Goal: Task Accomplishment & Management: Manage account settings

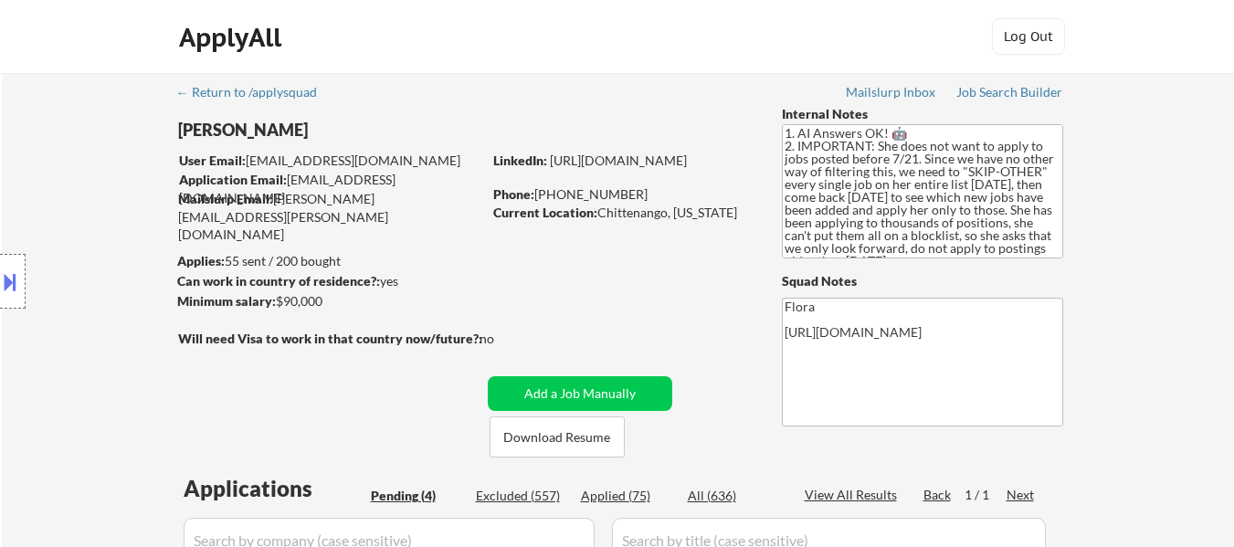
select select ""pending""
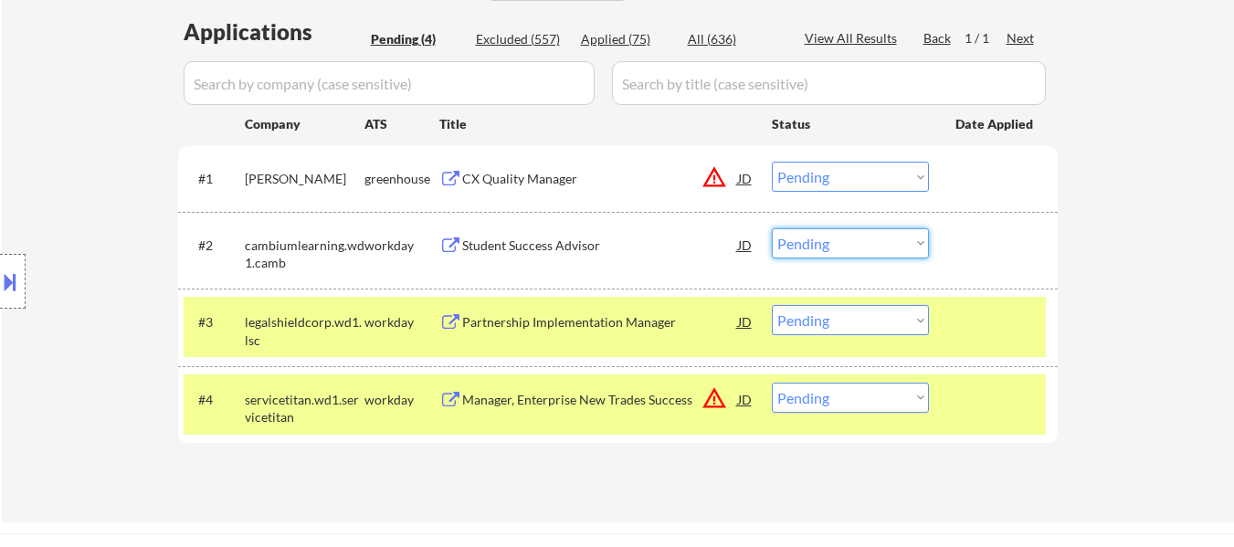
click at [823, 244] on select "Choose an option... Pending Applied Excluded (Questions) Excluded (Expired) Exc…" at bounding box center [850, 243] width 157 height 30
click at [772, 228] on select "Choose an option... Pending Applied Excluded (Questions) Excluded (Expired) Exc…" at bounding box center [850, 243] width 157 height 30
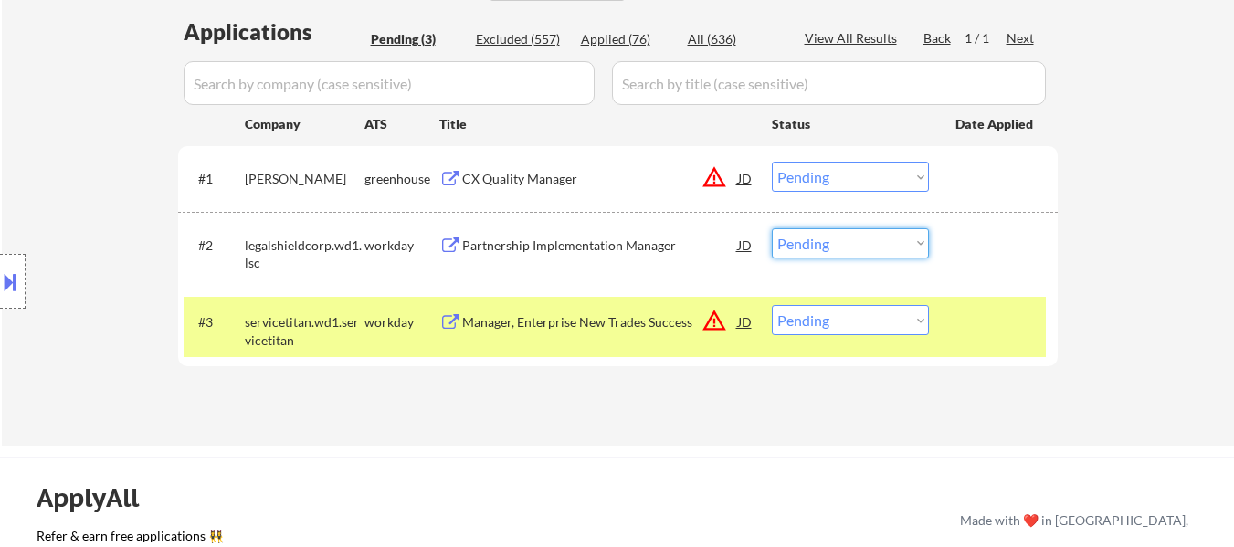
click at [833, 244] on select "Choose an option... Pending Applied Excluded (Questions) Excluded (Expired) Exc…" at bounding box center [850, 243] width 157 height 30
click at [633, 239] on div "Partnership Implementation Manager" at bounding box center [600, 246] width 276 height 18
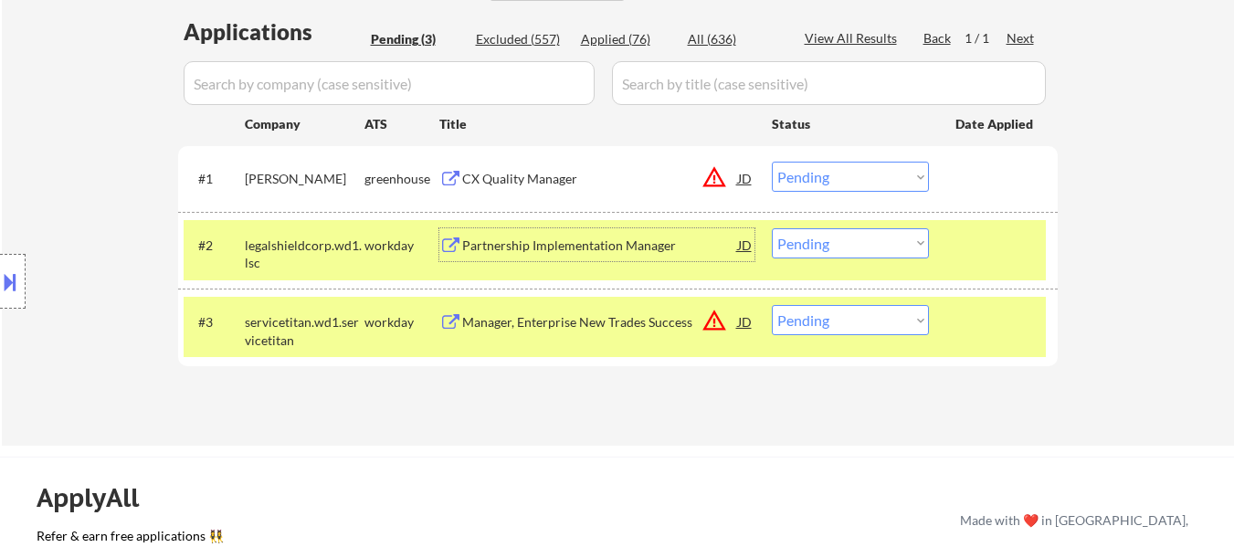
click at [827, 240] on select "Choose an option... Pending Applied Excluded (Questions) Excluded (Expired) Exc…" at bounding box center [850, 243] width 157 height 30
click at [772, 228] on select "Choose an option... Pending Applied Excluded (Questions) Excluded (Expired) Exc…" at bounding box center [850, 243] width 157 height 30
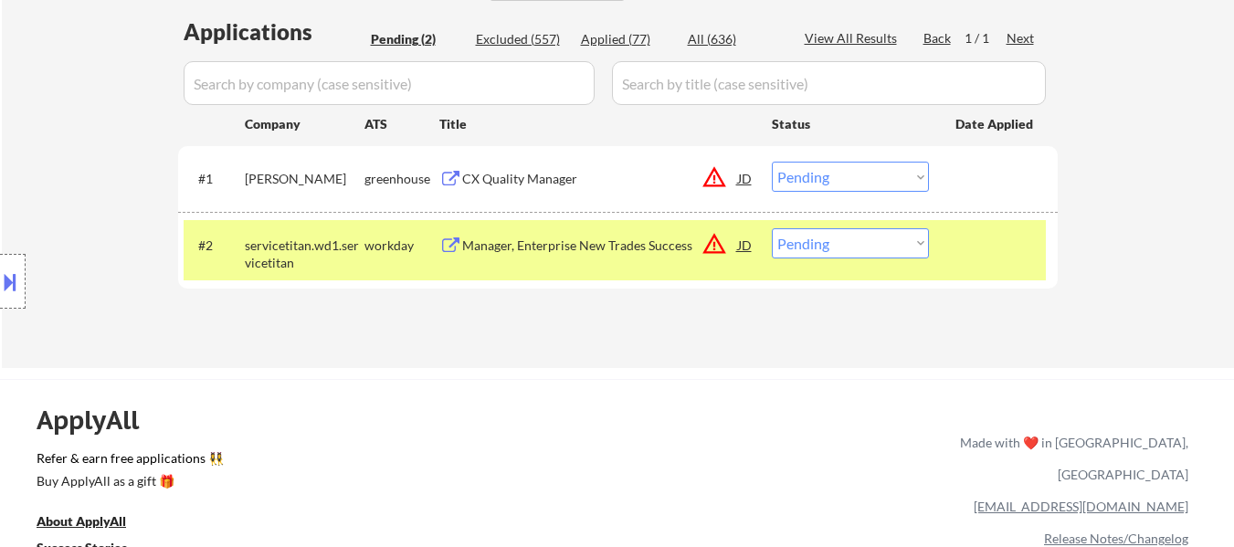
click at [551, 238] on div "Manager, Enterprise New Trades Success" at bounding box center [600, 246] width 276 height 18
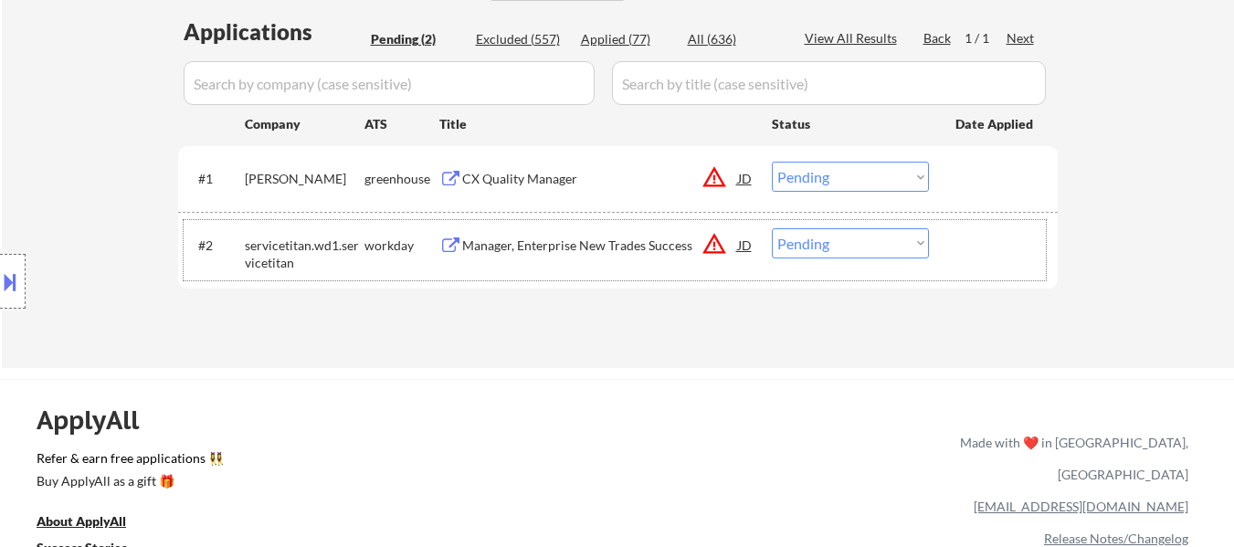
click at [852, 224] on div "#2 servicetitan.wd1.servicetitan workday Manager, Enterprise New Trades Success…" at bounding box center [615, 250] width 862 height 60
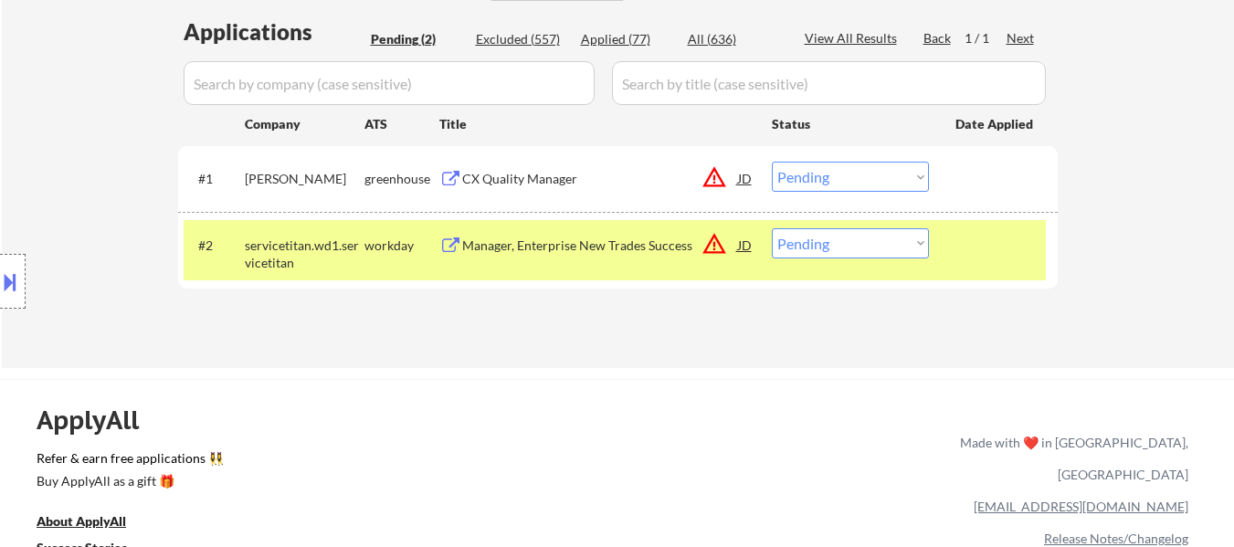
click at [860, 246] on select "Choose an option... Pending Applied Excluded (Questions) Excluded (Expired) Exc…" at bounding box center [850, 243] width 157 height 30
select select ""excluded__bad_match_""
click at [772, 228] on select "Choose an option... Pending Applied Excluded (Questions) Excluded (Expired) Exc…" at bounding box center [850, 243] width 157 height 30
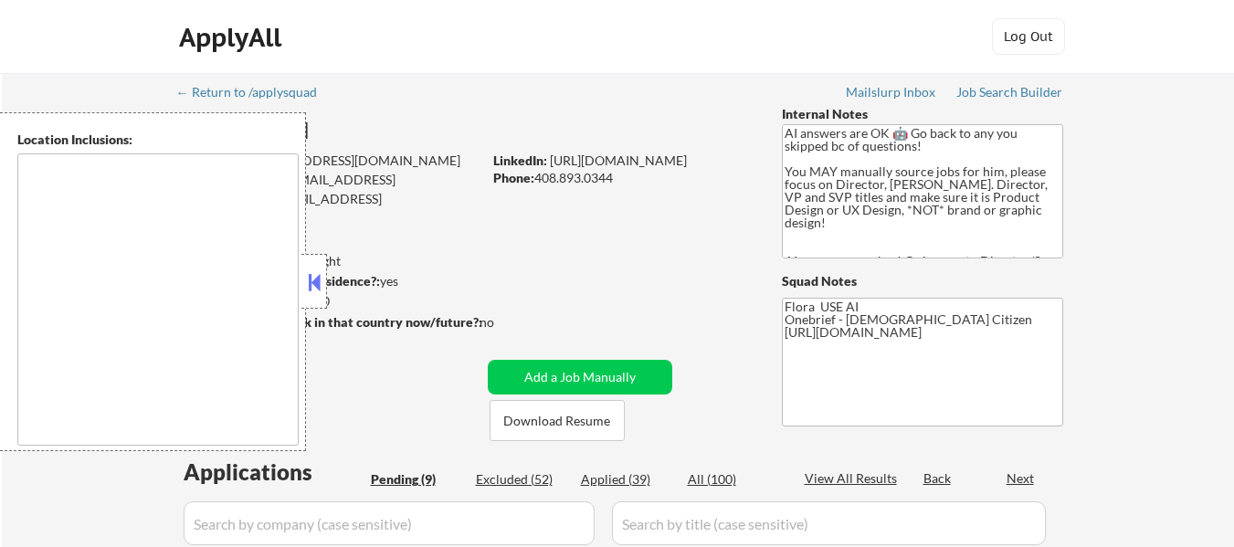
select select ""pending""
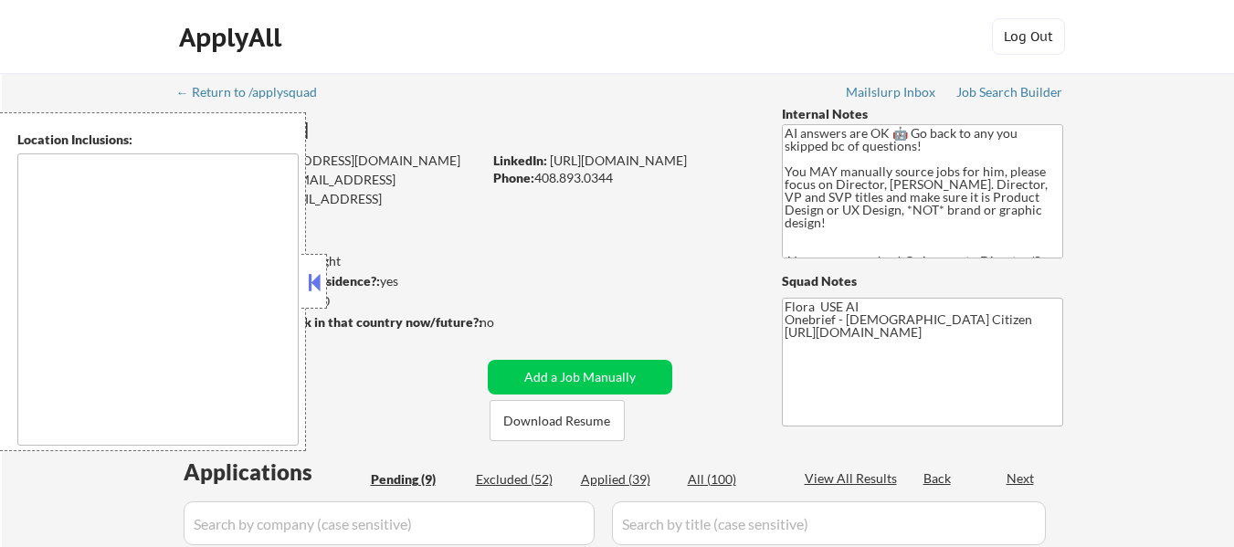
select select ""pending""
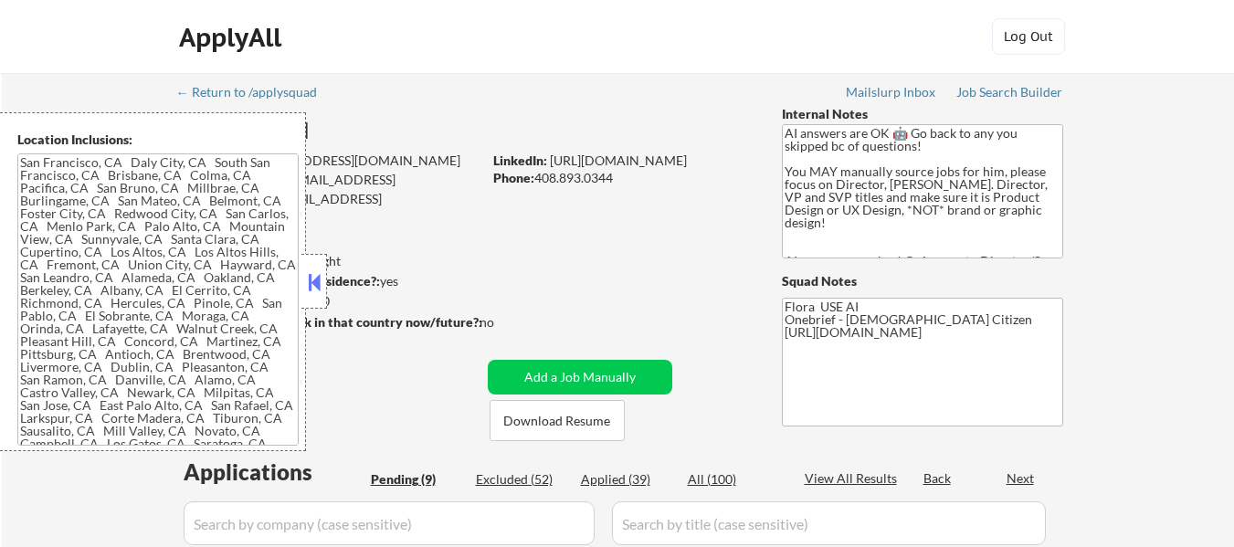
type textarea "San Francisco, CA Daly City, CA South San Francisco, CA Brisbane, CA Colma, CA …"
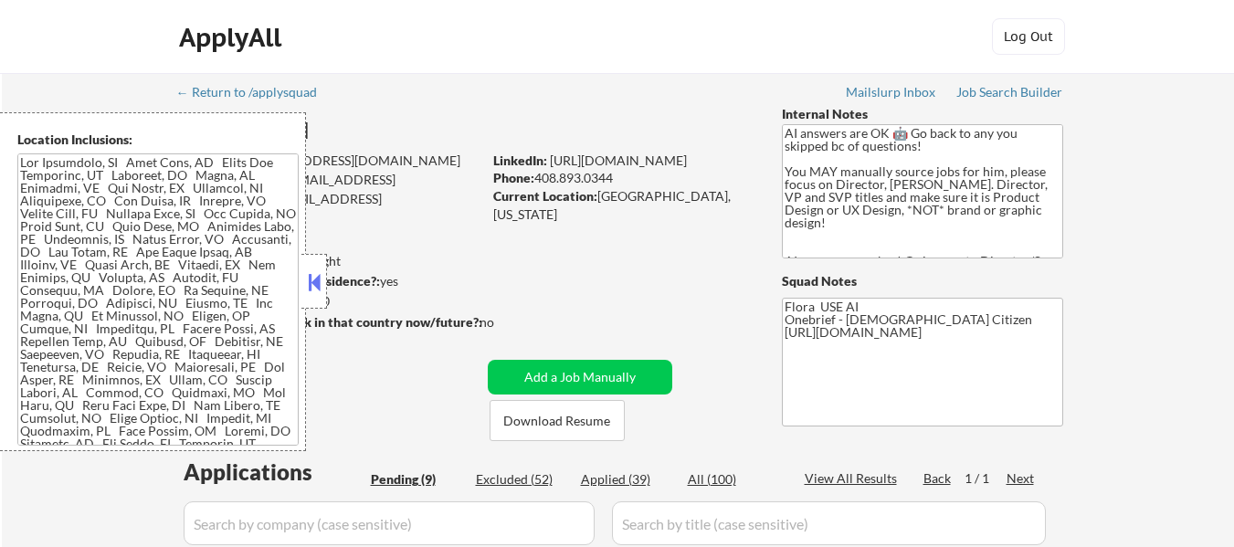
click at [321, 280] on button at bounding box center [314, 282] width 20 height 27
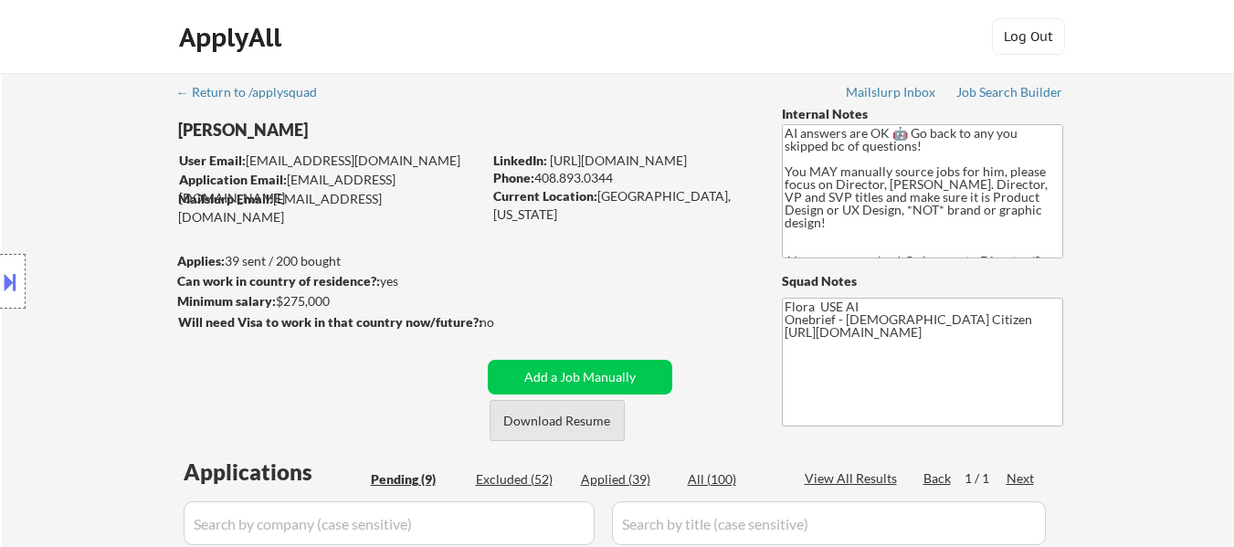
click at [556, 427] on button "Download Resume" at bounding box center [557, 420] width 135 height 41
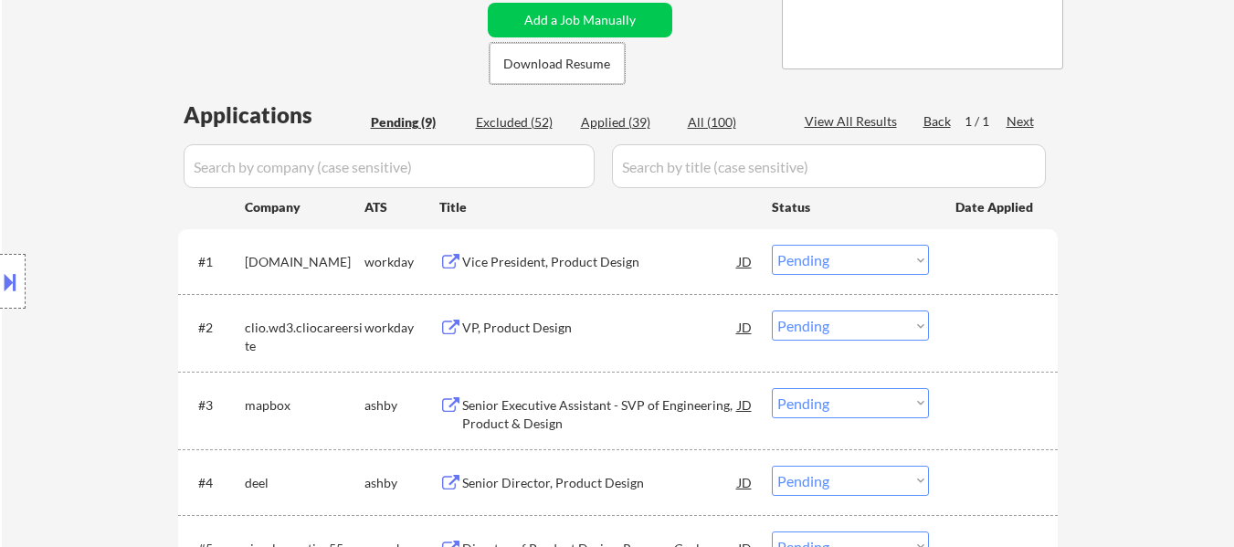
scroll to position [365, 0]
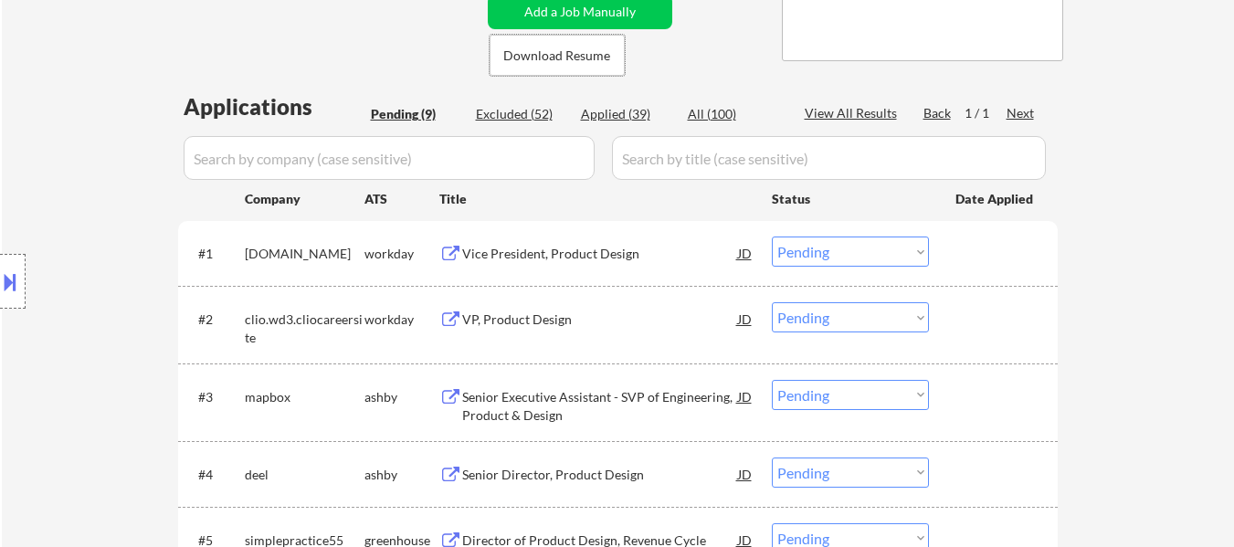
click at [632, 252] on div "Vice President, Product Design" at bounding box center [600, 254] width 276 height 18
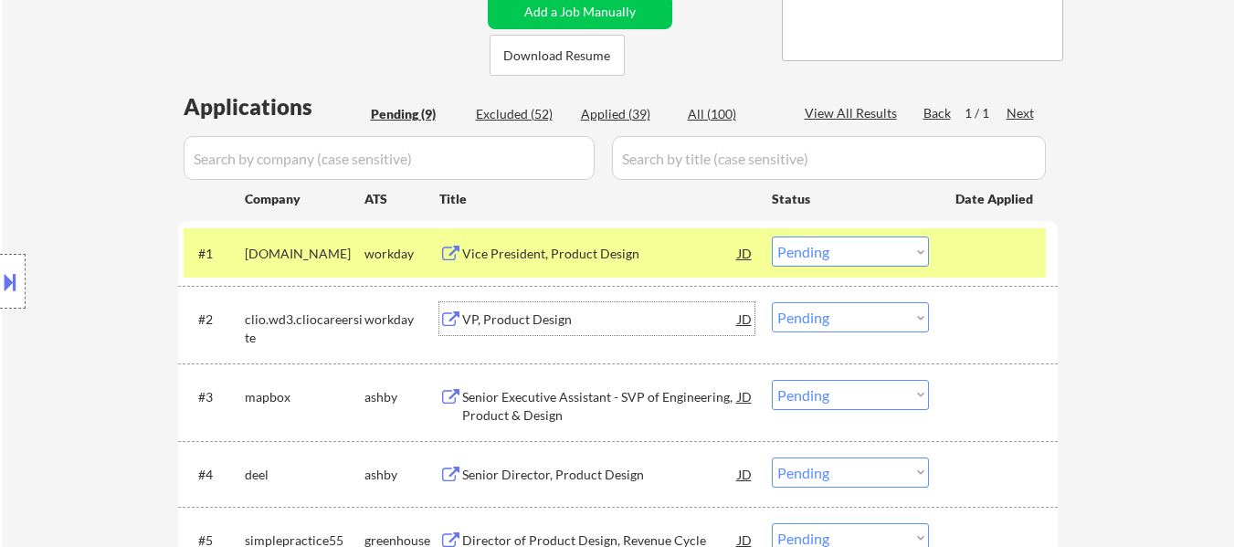
click at [563, 321] on div "VP, Product Design" at bounding box center [600, 320] width 276 height 18
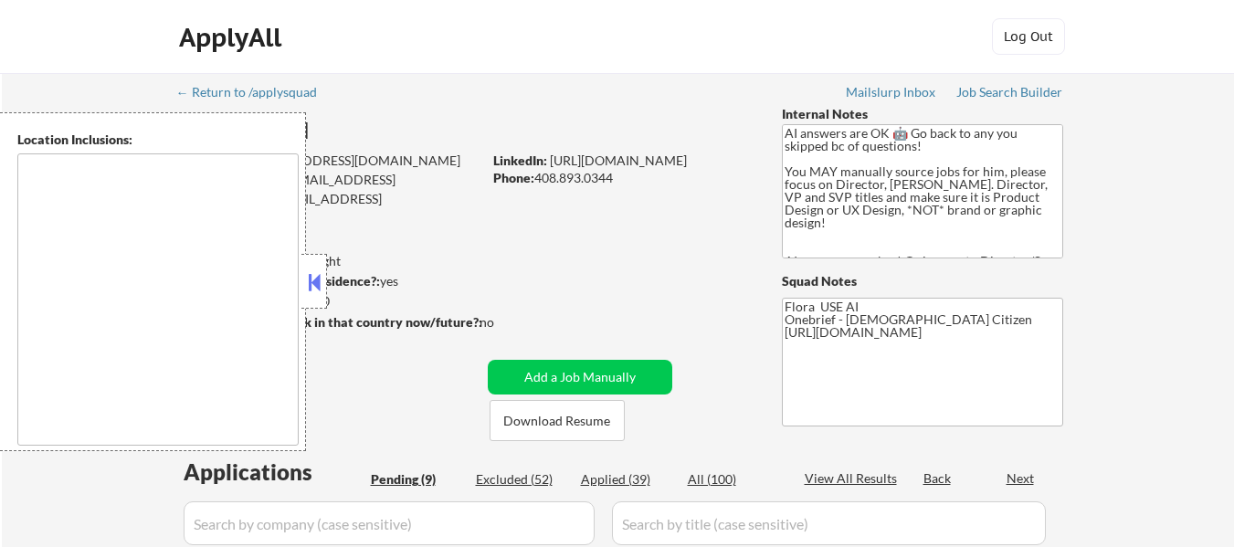
select select ""pending""
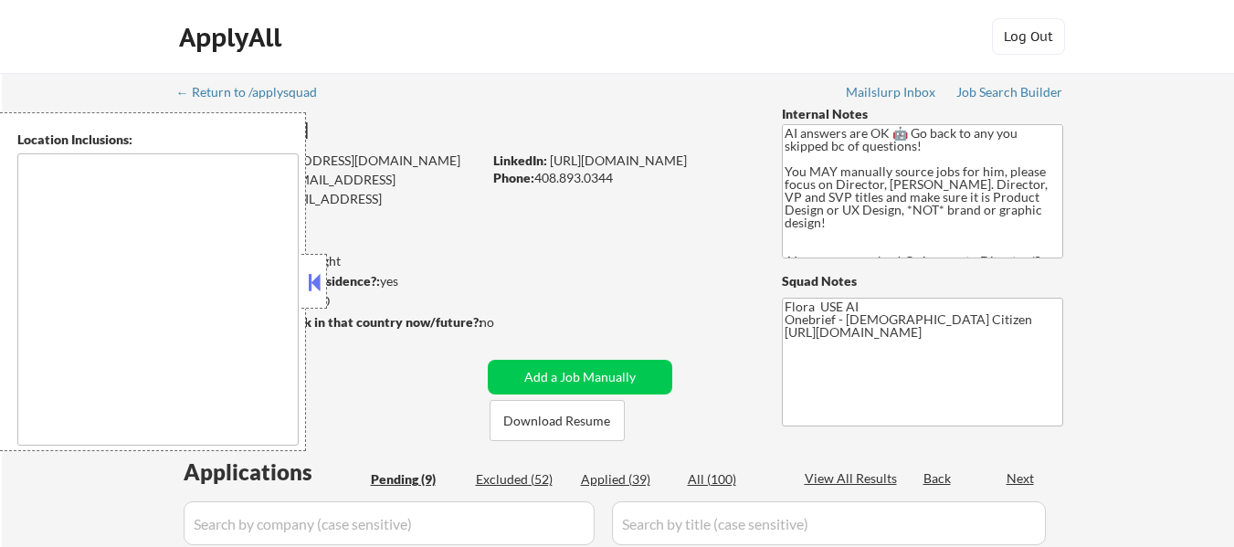
select select ""pending""
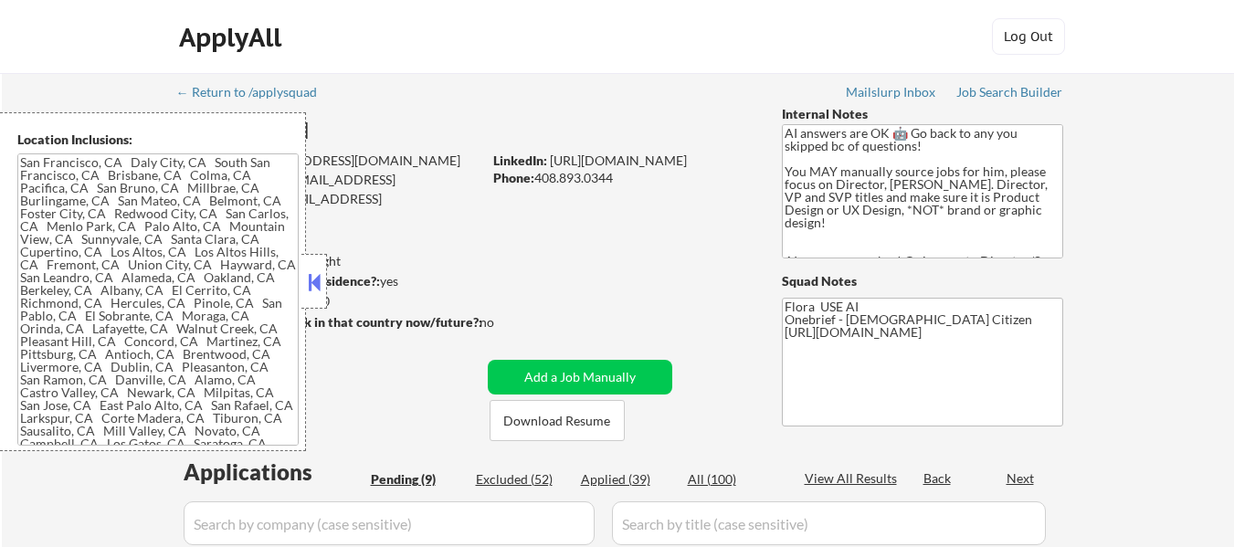
type textarea "[GEOGRAPHIC_DATA], [GEOGRAPHIC_DATA] [GEOGRAPHIC_DATA], [GEOGRAPHIC_DATA] [GEOG…"
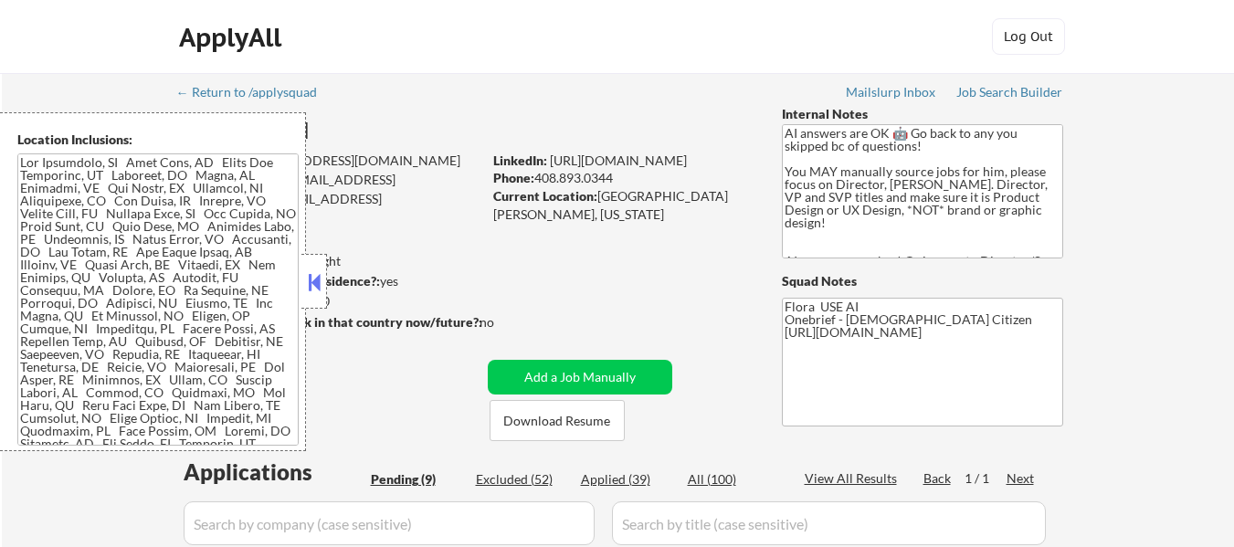
click at [538, 475] on div "Excluded (52)" at bounding box center [521, 479] width 91 height 18
click at [620, 479] on div "Applied (39)" at bounding box center [626, 479] width 91 height 18
select select ""excluded__salary_""
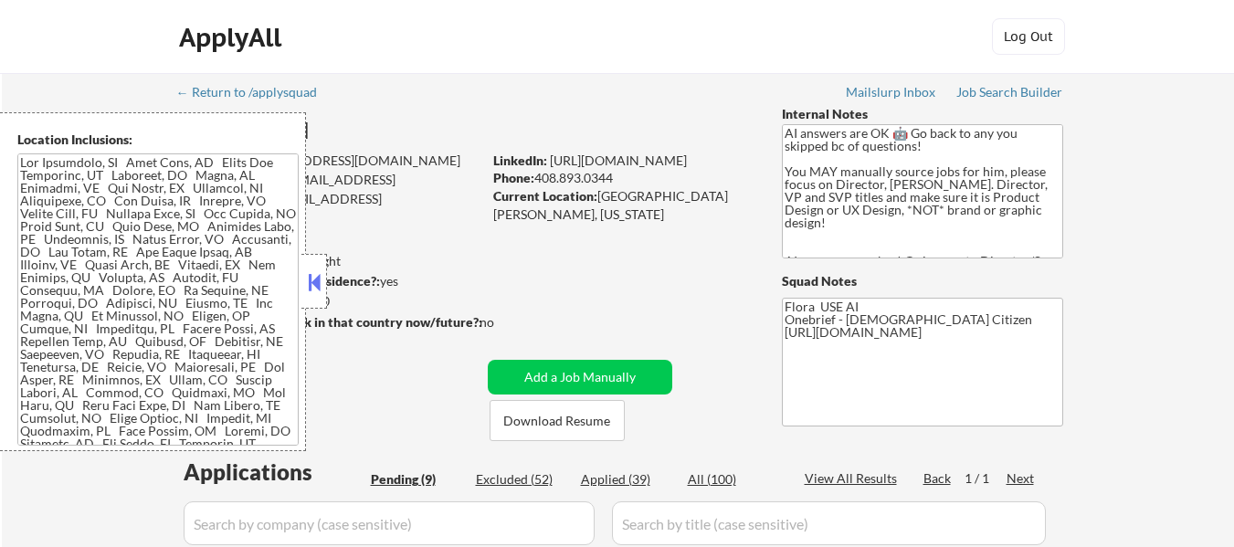
select select ""excluded__salary_""
select select ""excluded__bad_match_""
select select ""excluded__salary_""
select select ""excluded__expired_""
select select ""excluded__salary_""
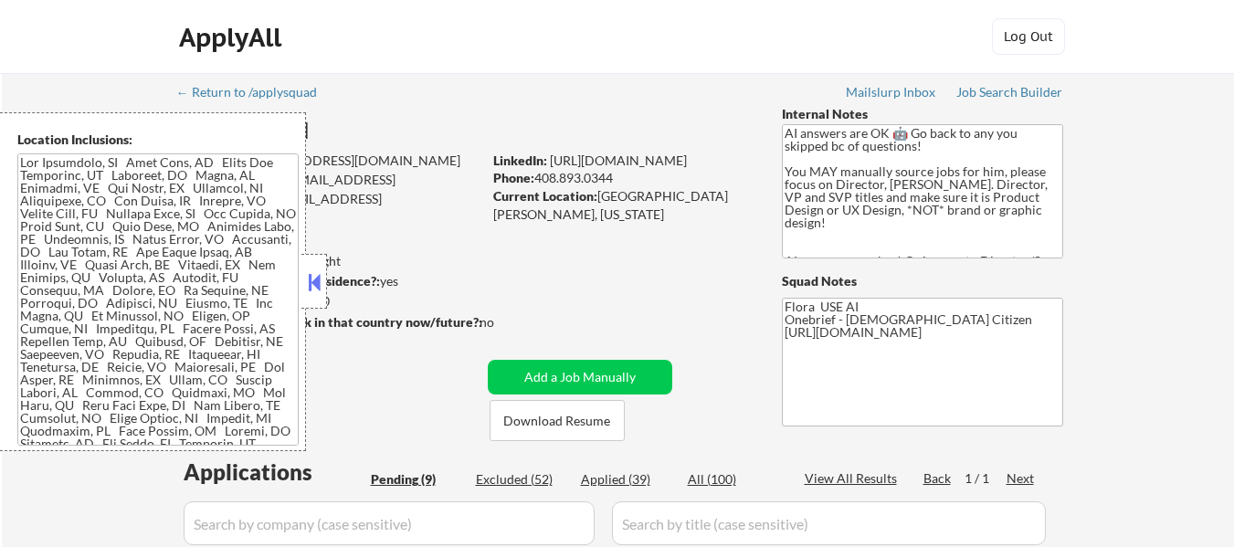
select select ""excluded__bad_match_""
select select ""excluded__salary_""
select select ""excluded__expired_""
select select ""excluded__salary_""
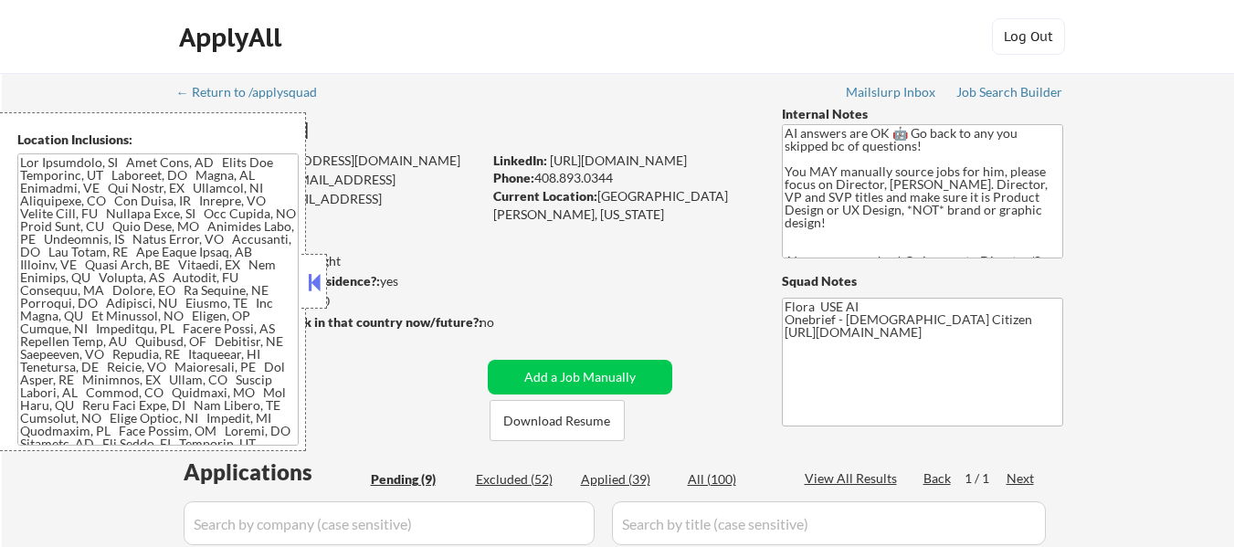
select select ""excluded__salary_""
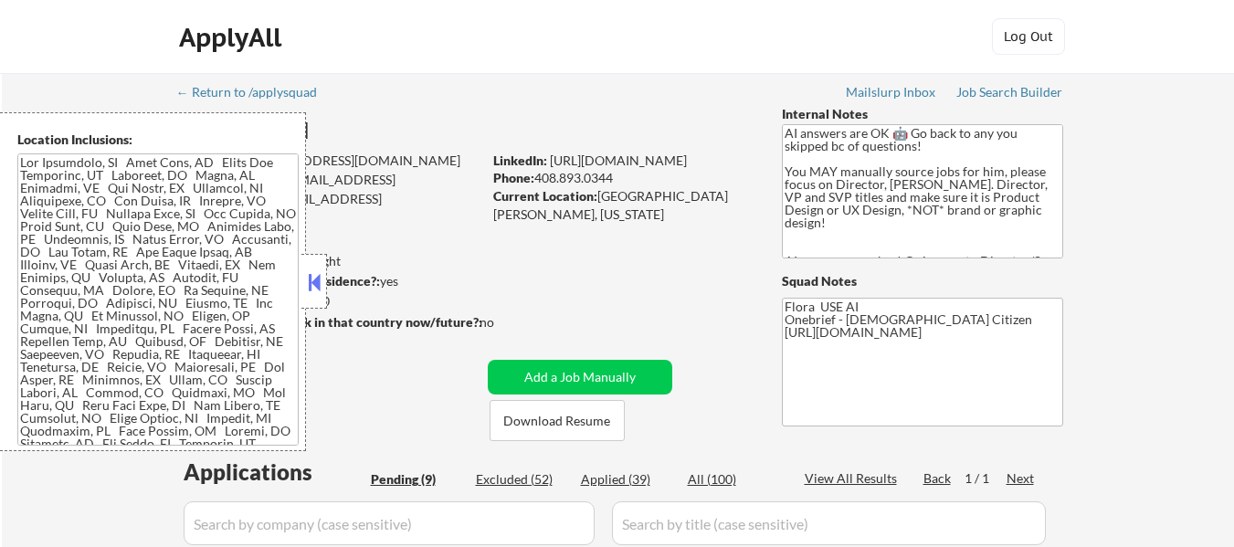
select select ""excluded__location_""
select select ""excluded__expired_""
select select ""excluded__salary_""
select select ""excluded__expired_""
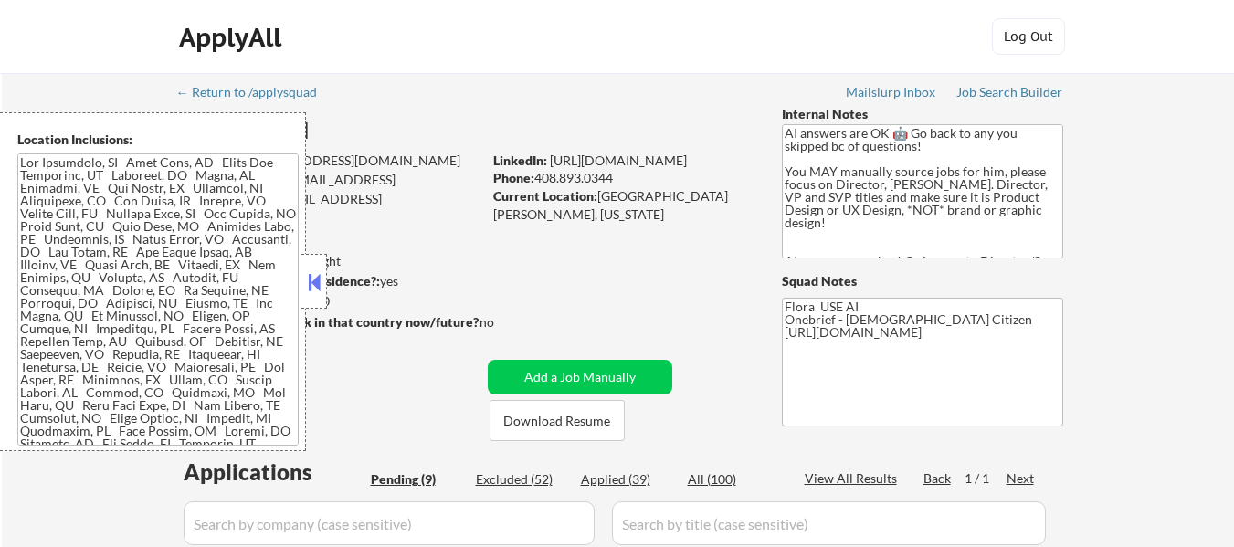
select select ""excluded__salary_""
select select ""excluded__expired_""
select select ""excluded__salary_""
select select ""excluded__bad_match_""
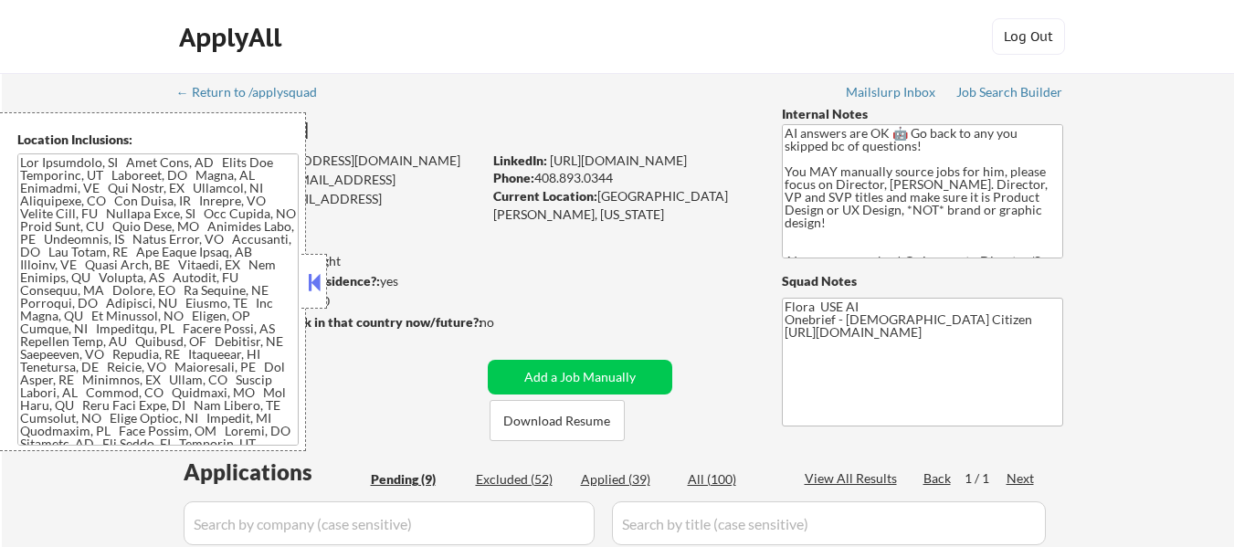
select select ""excluded__other_""
select select ""excluded__salary_""
select select ""excluded__expired_""
select select ""excluded__salary_""
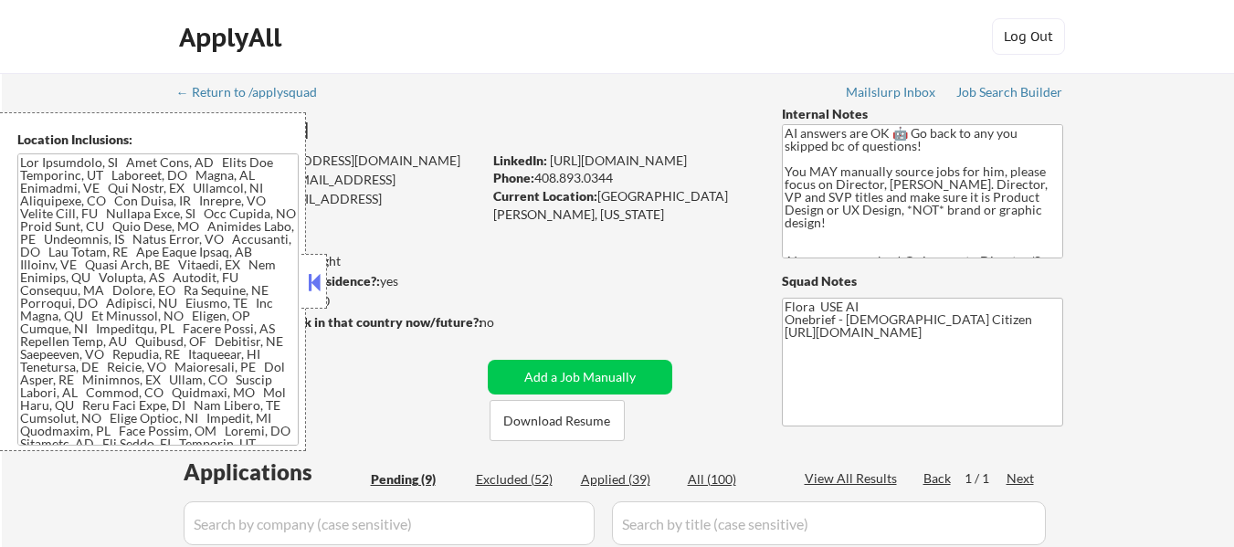
select select ""excluded__expired_""
select select ""excluded__salary_""
select select ""excluded__bad_match_""
select select ""excluded__expired_""
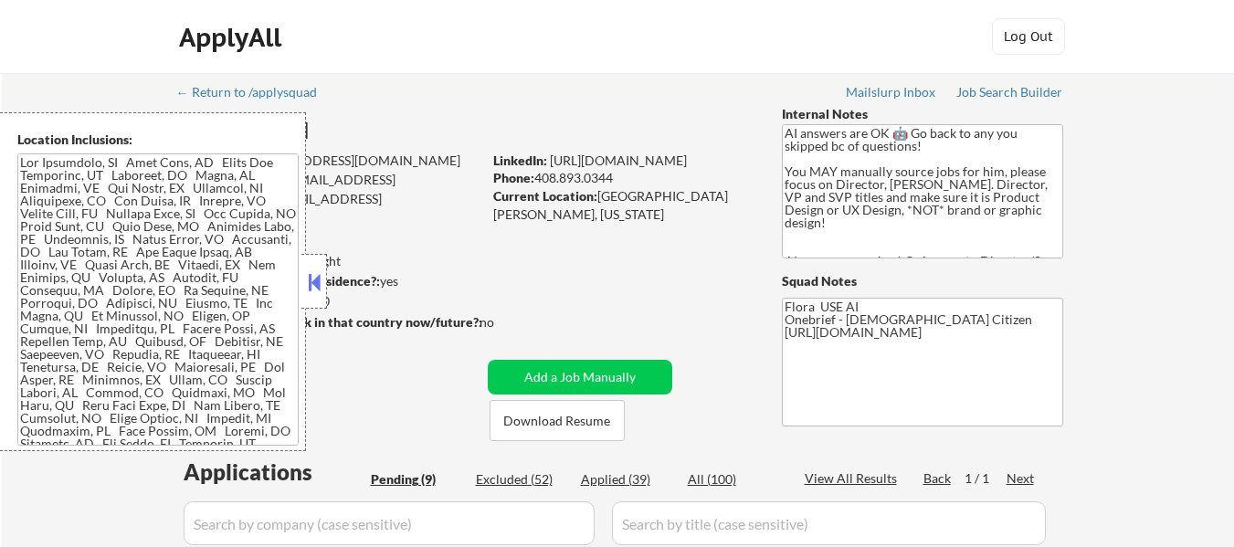
select select ""excluded__expired_""
select select ""excluded__salary_""
select select ""excluded__expired_""
select select ""excluded__bad_match_""
select select ""excluded__other_""
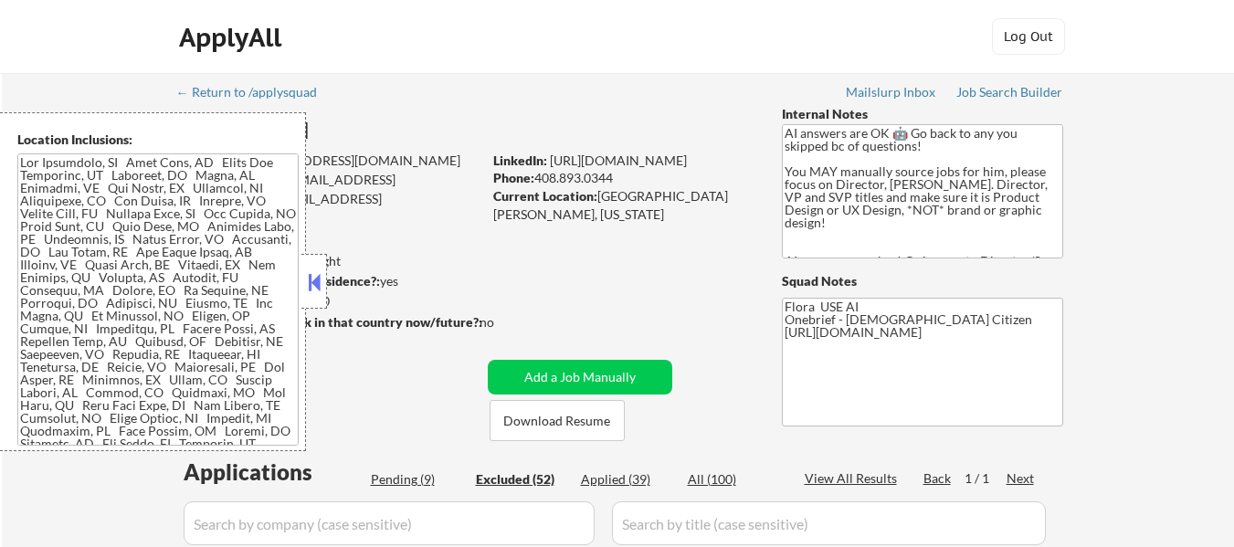
select select ""excluded__expired_""
select select ""excluded__location_""
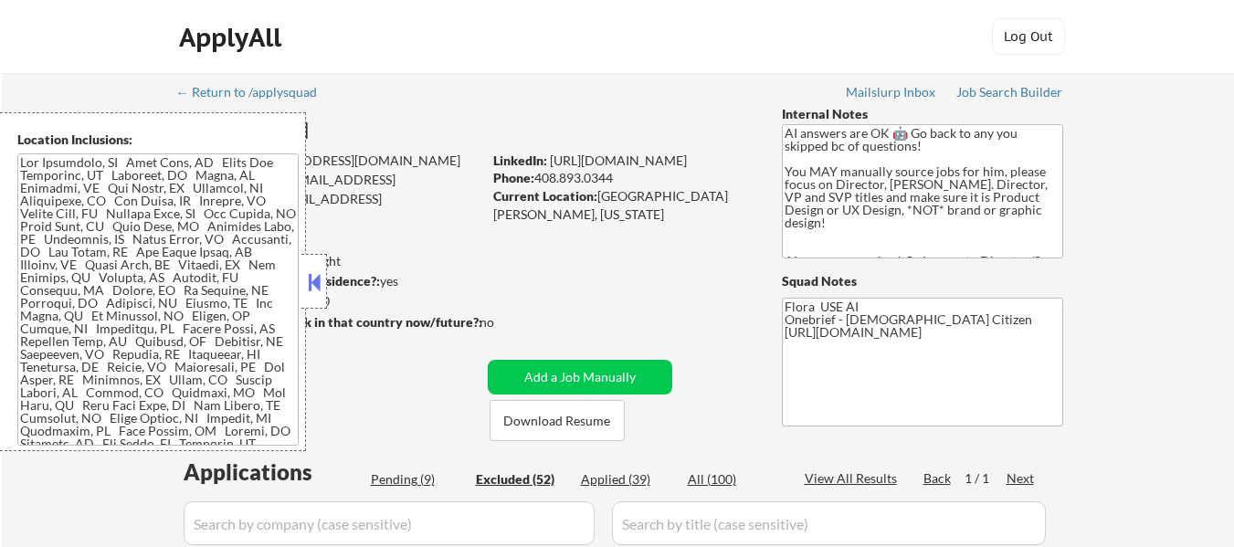
select select ""excluded__expired_""
select select ""excluded__salary_""
select select ""applied""
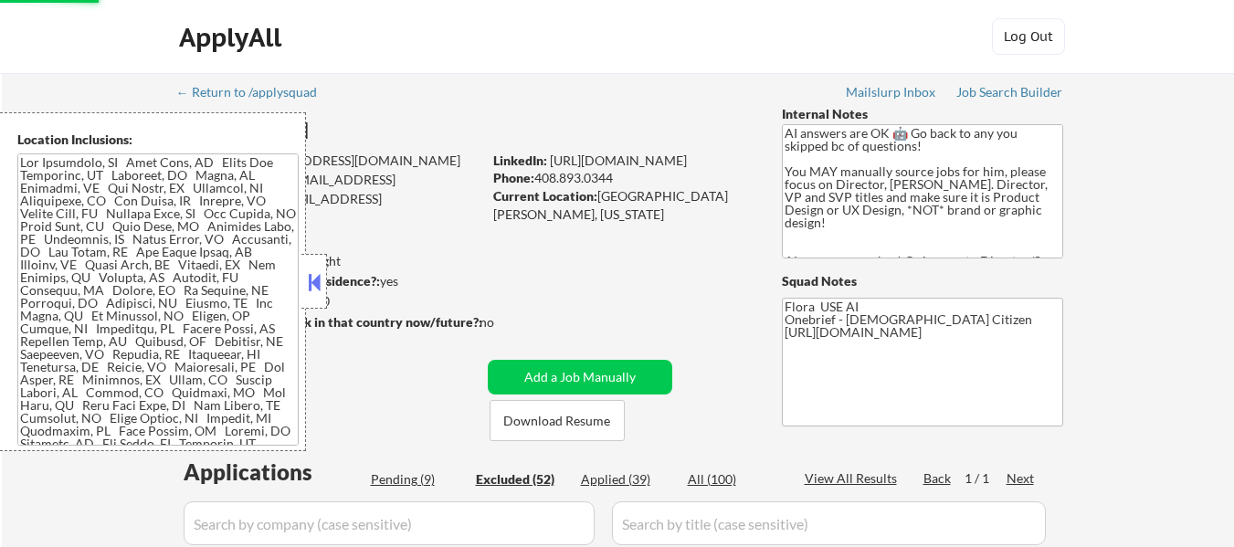
select select ""applied""
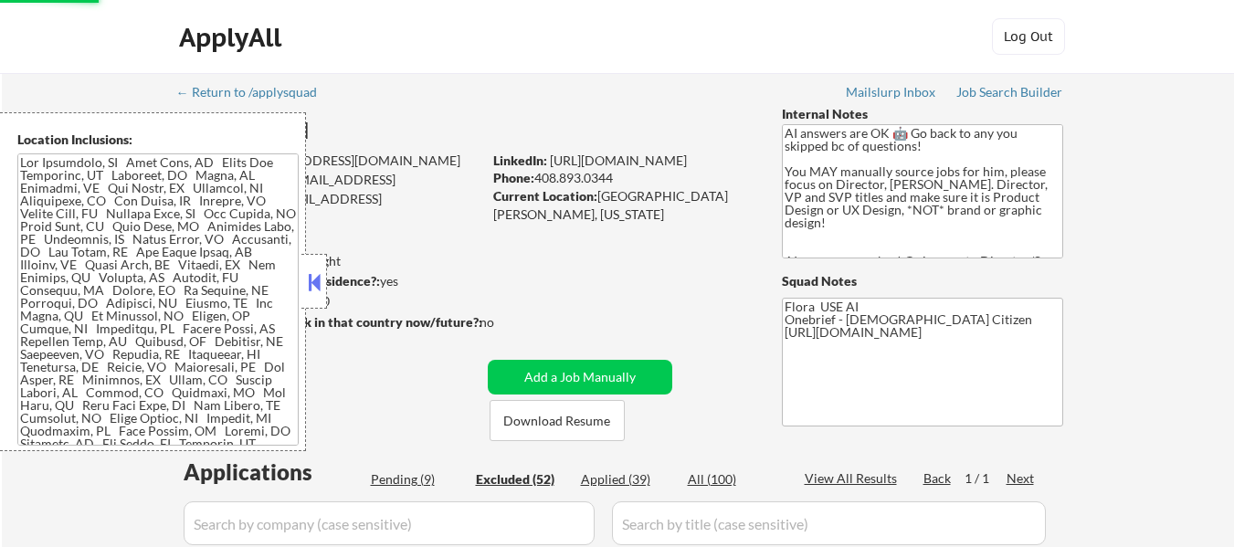
select select ""applied""
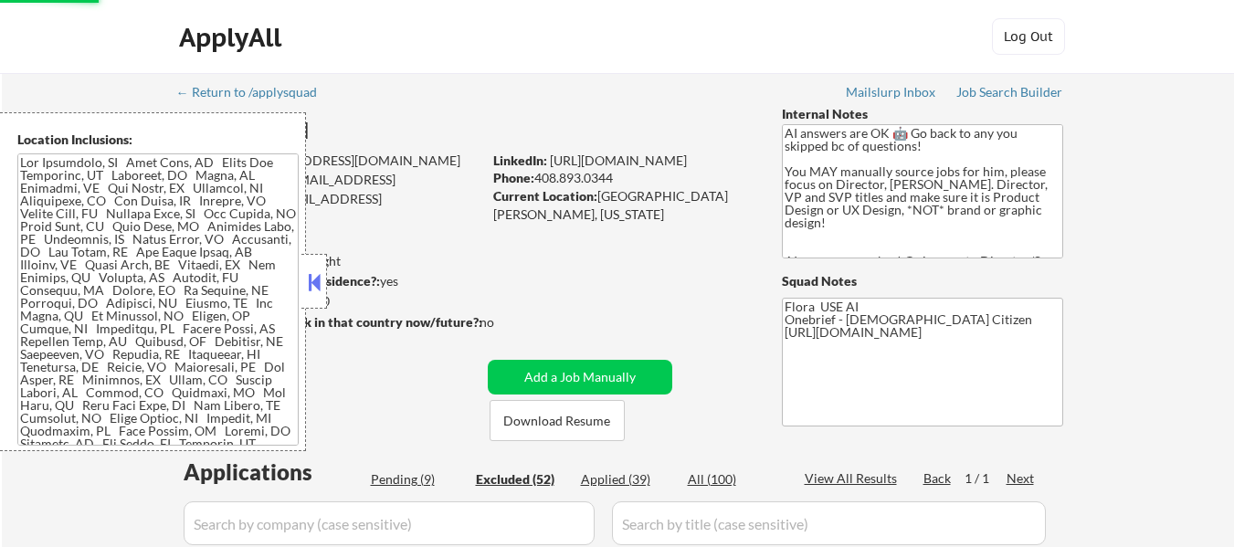
select select ""applied""
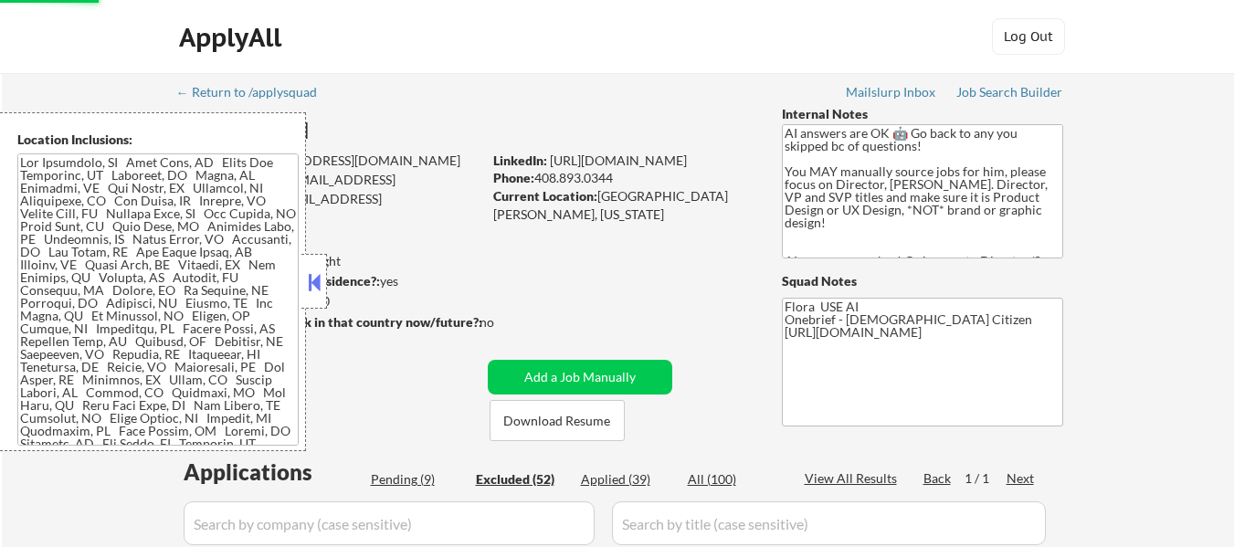
select select ""applied""
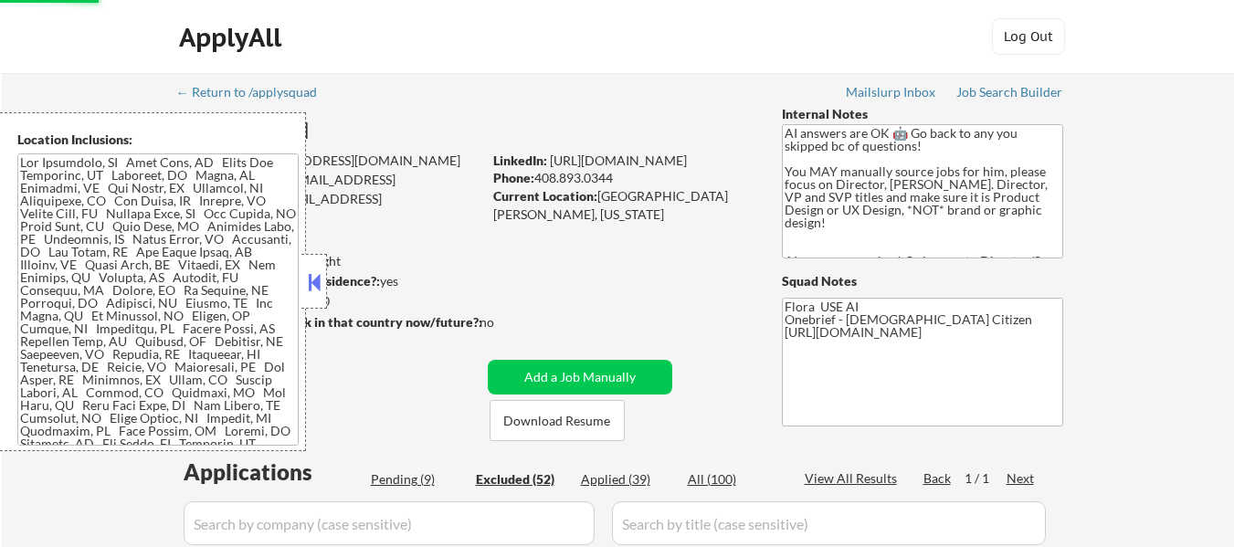
select select ""applied""
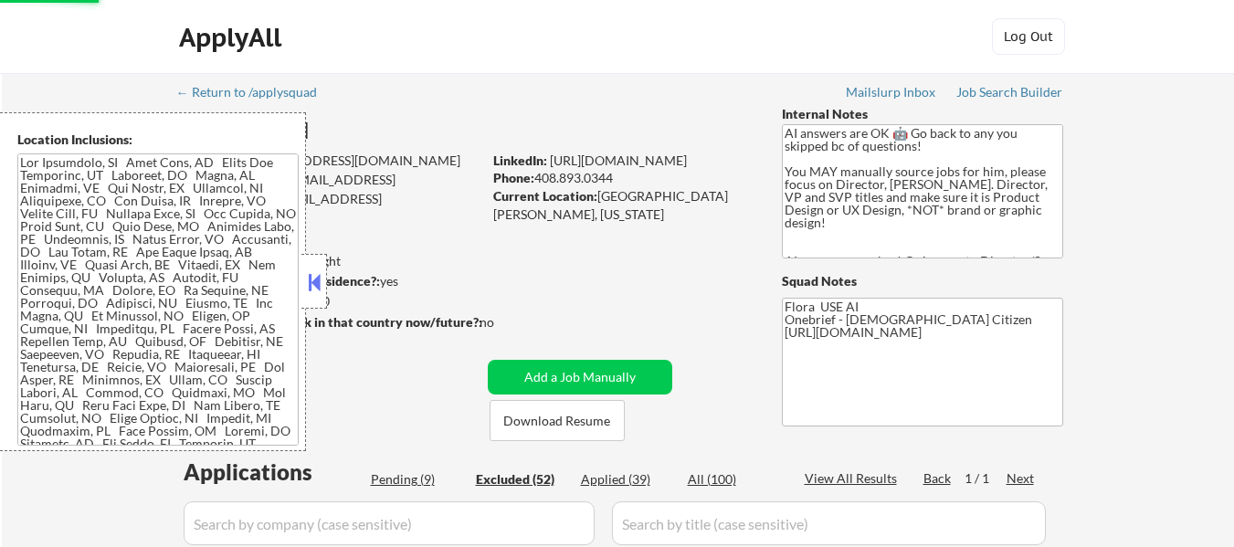
select select ""applied""
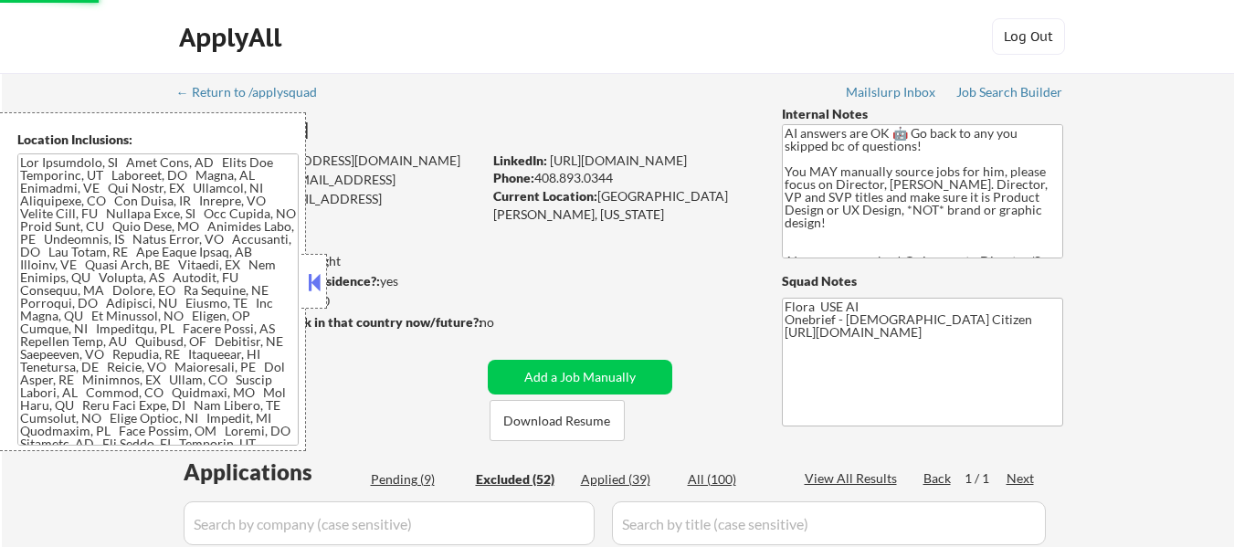
select select ""applied""
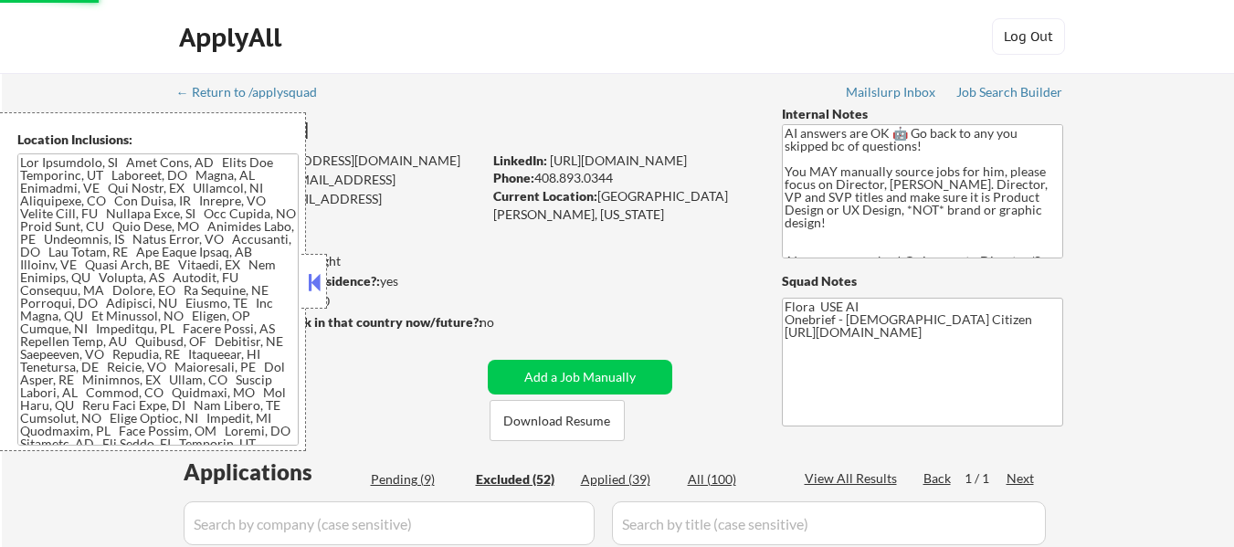
select select ""applied""
